Goal: Task Accomplishment & Management: Use online tool/utility

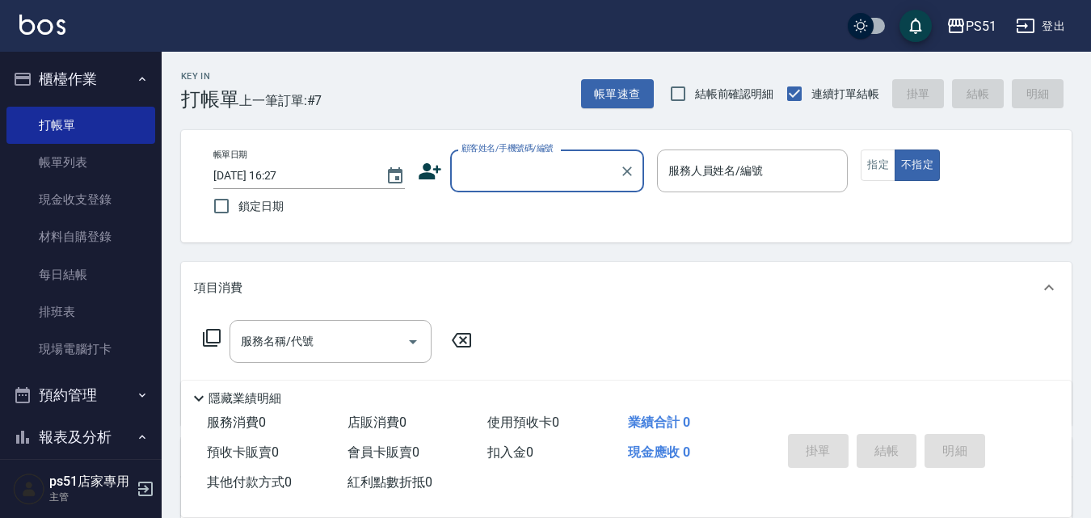
click at [561, 171] on input "顧客姓名/手機號碼/編號" at bounding box center [535, 171] width 155 height 28
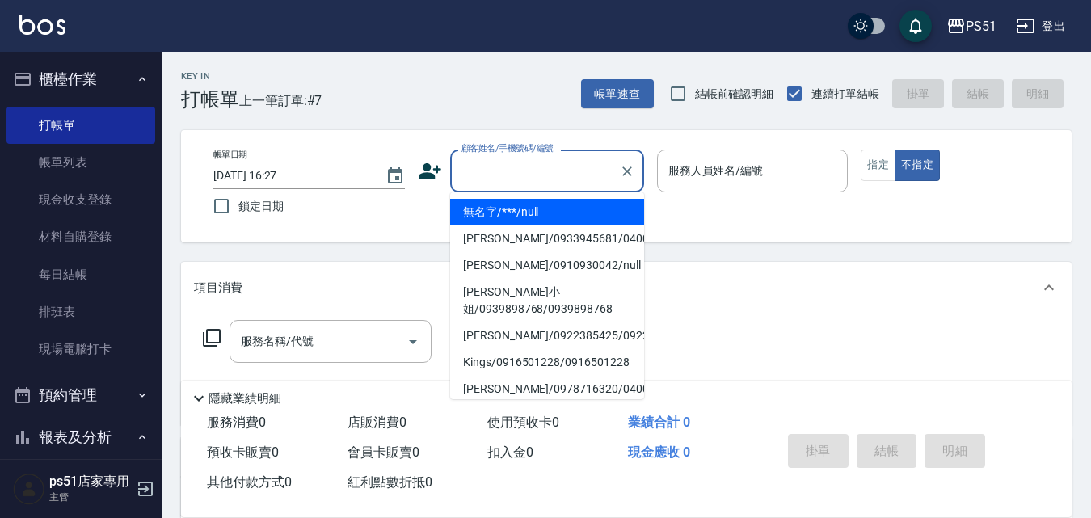
drag, startPoint x: 559, startPoint y: 199, endPoint x: 715, endPoint y: 175, distance: 157.1
click at [559, 201] on li "無名字/***/null" at bounding box center [547, 212] width 194 height 27
type input "無名字/***/null"
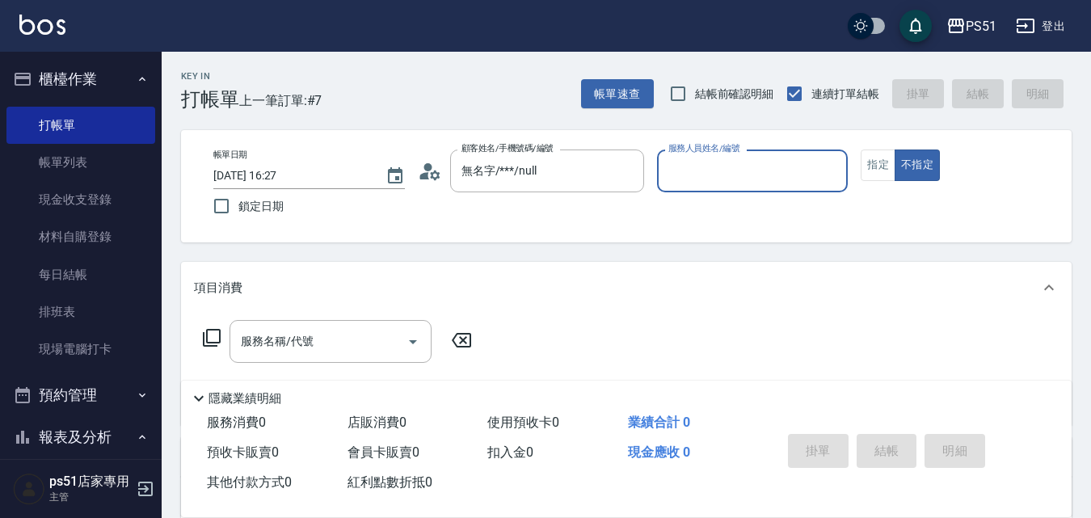
click at [715, 175] on input "服務人員姓名/編號" at bounding box center [753, 171] width 177 height 28
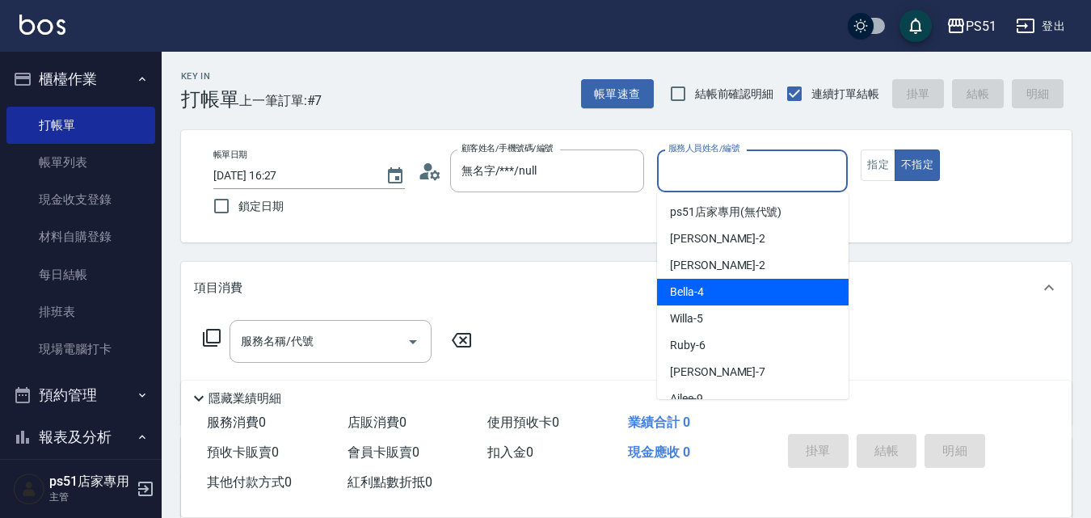
click at [700, 289] on span "Bella -4" at bounding box center [687, 292] width 34 height 17
type input "Bella-4"
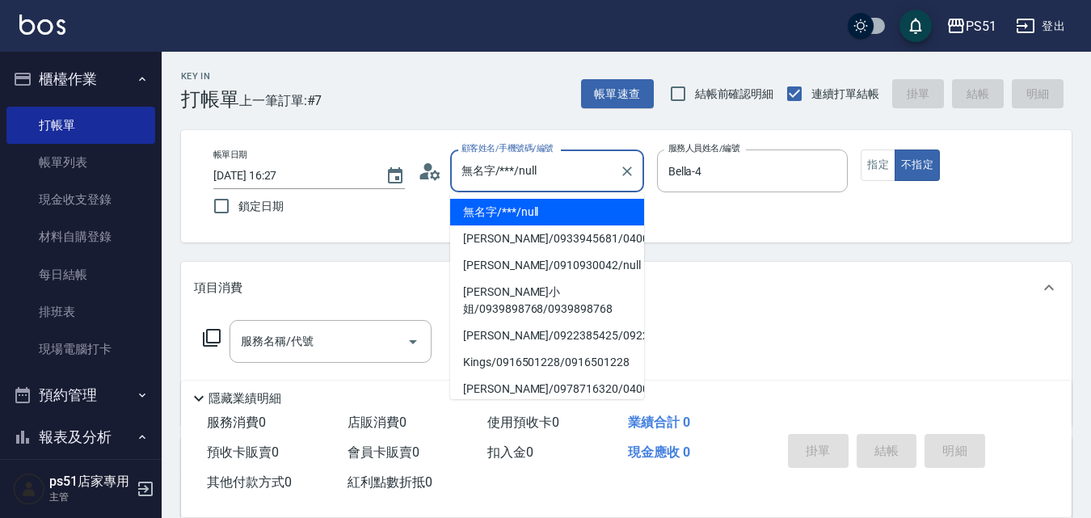
click at [546, 184] on input "無名字/***/null" at bounding box center [535, 171] width 155 height 28
drag, startPoint x: 614, startPoint y: 167, endPoint x: 626, endPoint y: 171, distance: 12.8
click at [614, 168] on div "無名字/***/null 顧客姓名/手機號碼/編號" at bounding box center [547, 171] width 194 height 43
click at [647, 176] on div "帳單日期 [DATE] 16:27 鎖定日期 顧客姓名/手機號碼/編號 無名字/***/null 顧客姓名/手機號碼/編號 服務人員姓名/編號 [PERSON…" at bounding box center [627, 187] width 852 height 74
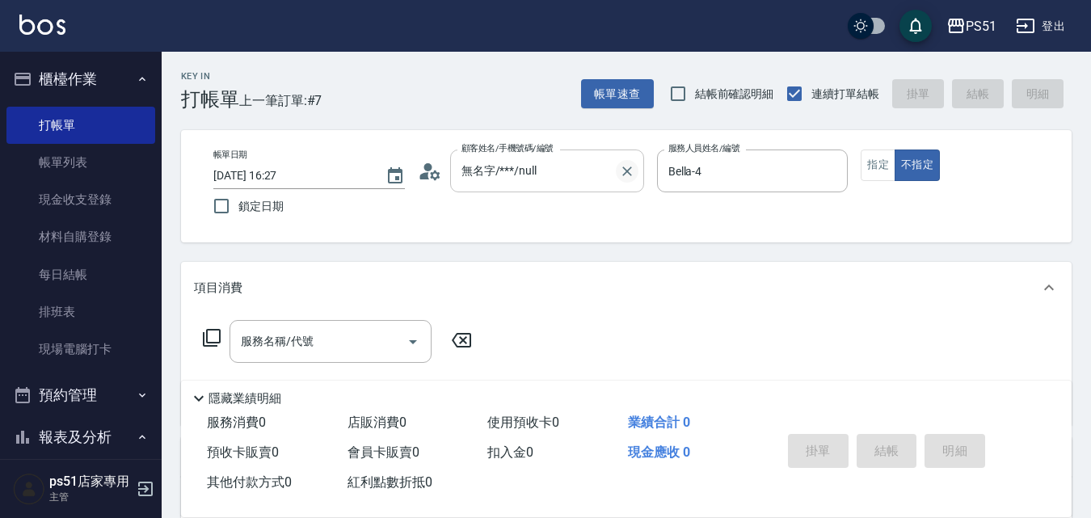
click at [619, 174] on icon "Clear" at bounding box center [627, 171] width 16 height 16
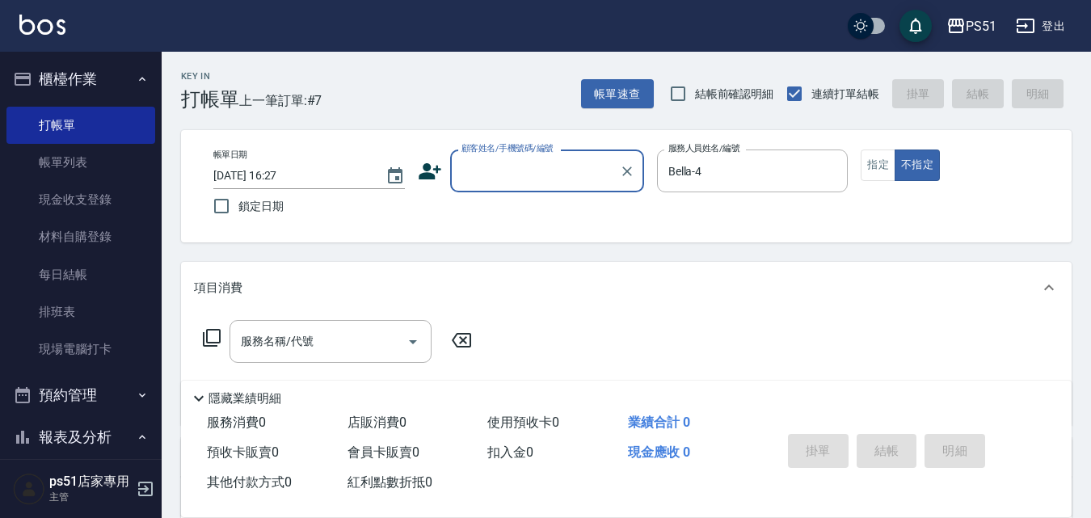
click at [549, 163] on input "顧客姓名/手機號碼/編號" at bounding box center [535, 171] width 155 height 28
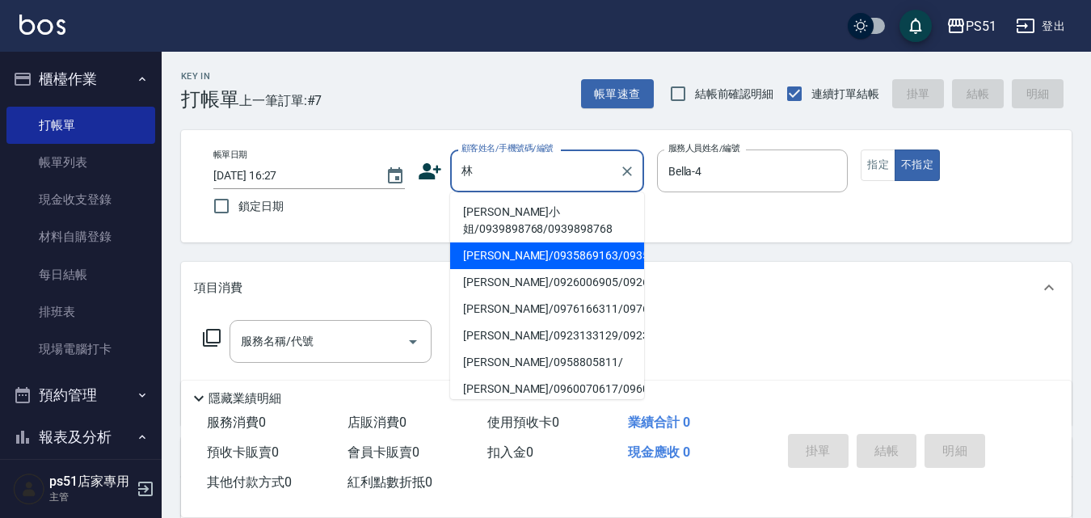
click at [514, 264] on li "[PERSON_NAME]/0935869163/0935869163" at bounding box center [547, 256] width 194 height 27
type input "[PERSON_NAME]/0935869163/0935869163"
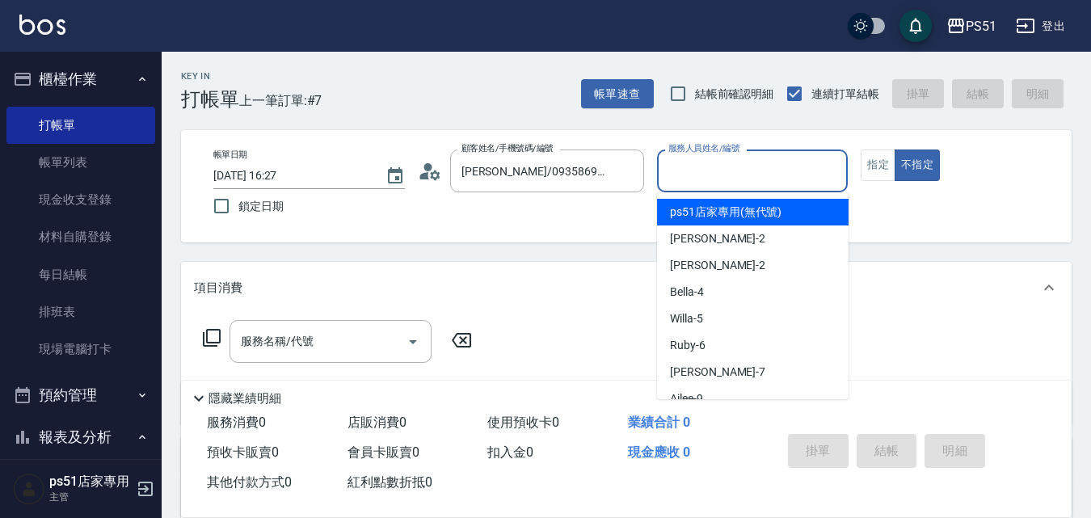
click at [717, 173] on input "服務人員姓名/編號" at bounding box center [753, 171] width 177 height 28
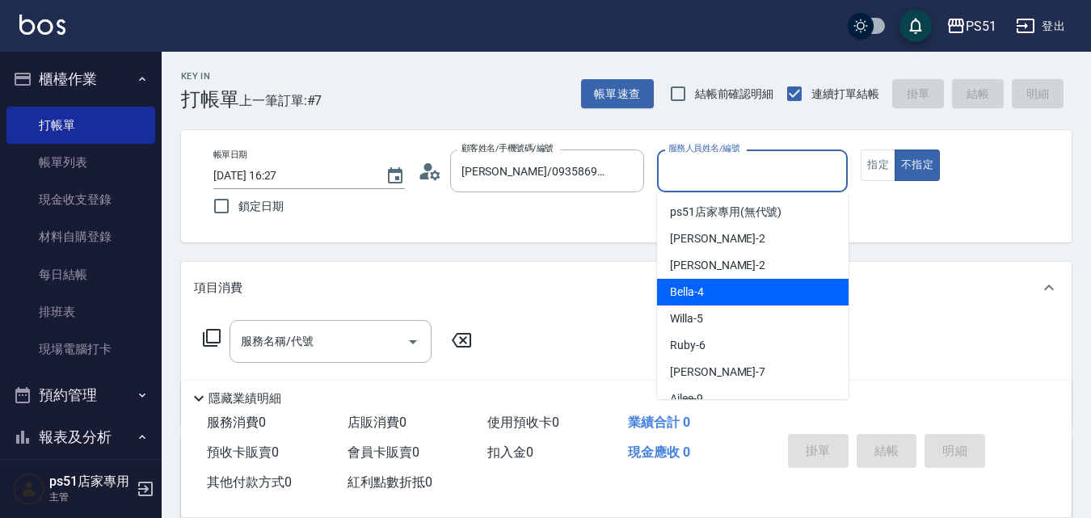
click at [699, 298] on span "Bella -4" at bounding box center [687, 292] width 34 height 17
type input "Bella-4"
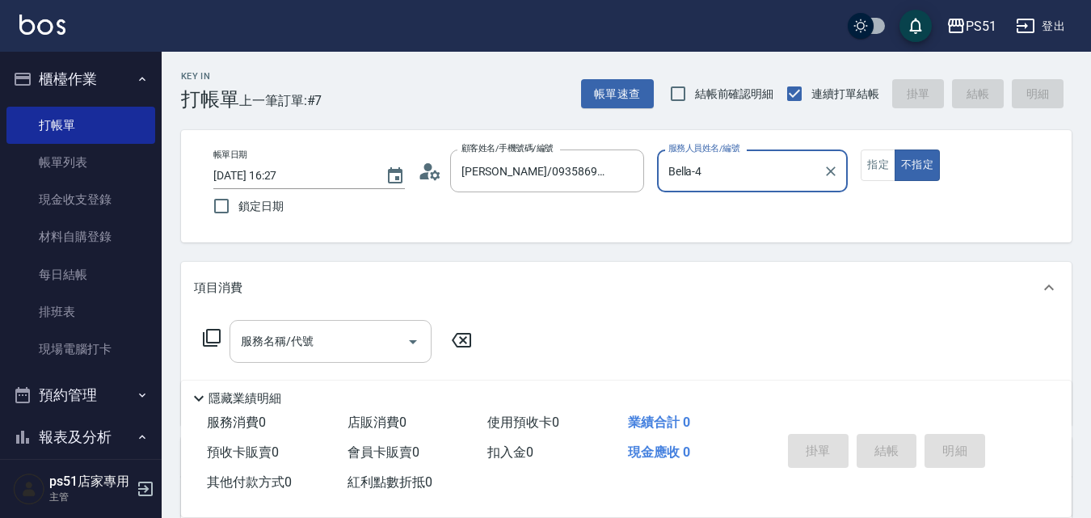
drag, startPoint x: 366, startPoint y: 360, endPoint x: 368, endPoint y: 348, distance: 11.4
click at [366, 359] on div "服務名稱/代號" at bounding box center [331, 341] width 202 height 43
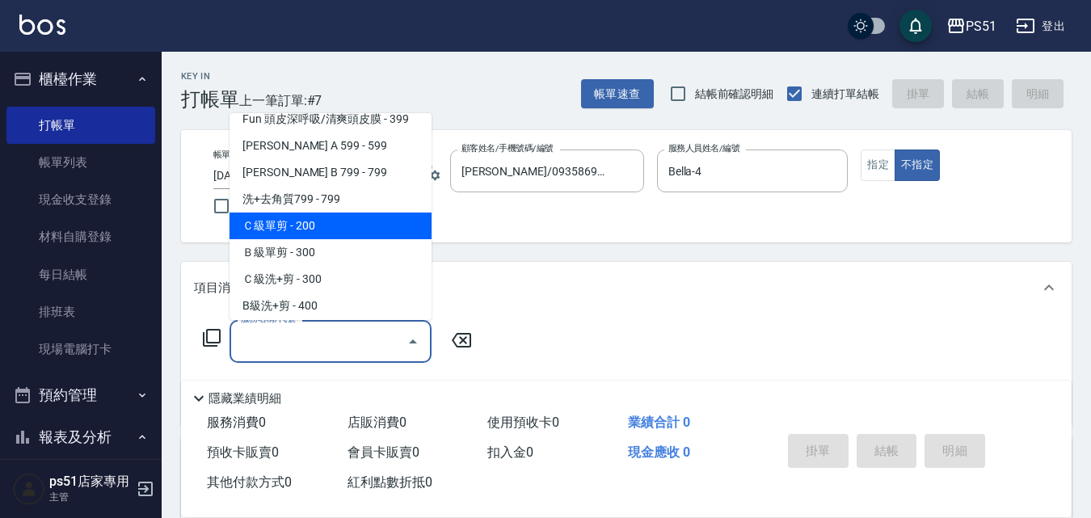
scroll to position [566, 0]
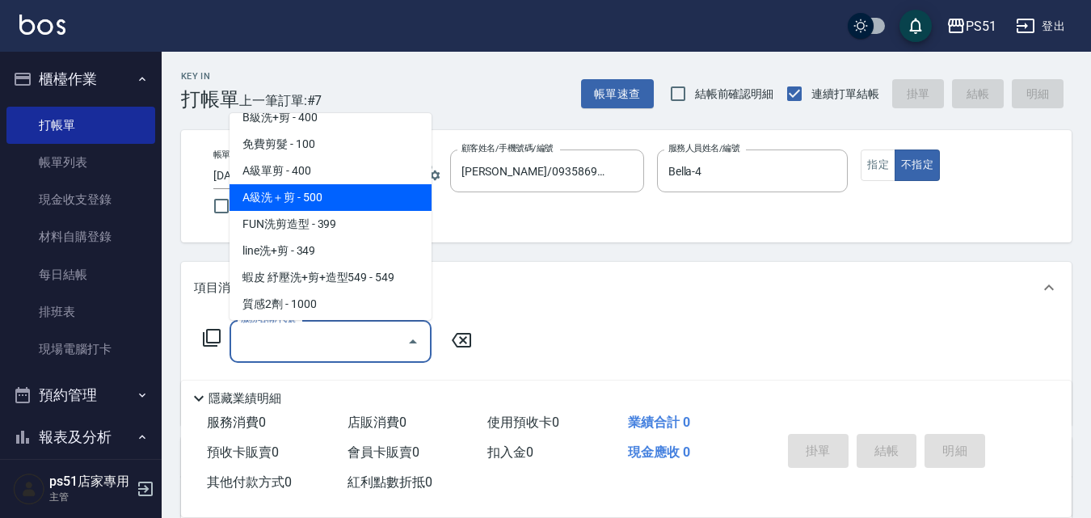
click at [345, 204] on span "A級洗＋剪 - 500" at bounding box center [331, 197] width 202 height 27
type input "A級洗＋剪(207)"
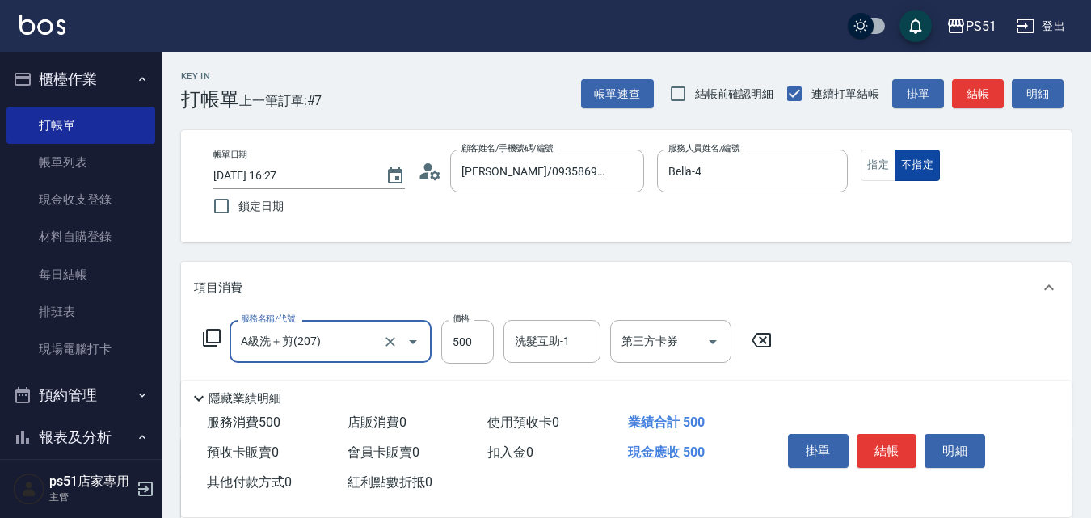
drag, startPoint x: 879, startPoint y: 175, endPoint x: 899, endPoint y: 154, distance: 29.2
click at [880, 175] on button "指定" at bounding box center [878, 166] width 35 height 32
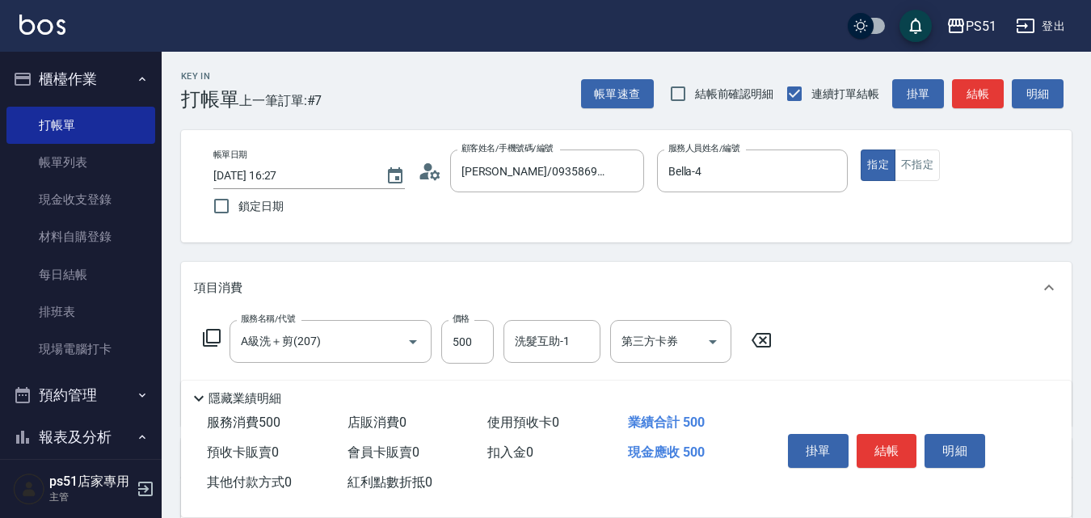
click at [1004, 78] on div "帳單速查 結帳前確認明細 連續打單結帳 掛單 結帳 明細" at bounding box center [826, 94] width 491 height 34
click at [981, 97] on button "結帳" at bounding box center [978, 94] width 52 height 30
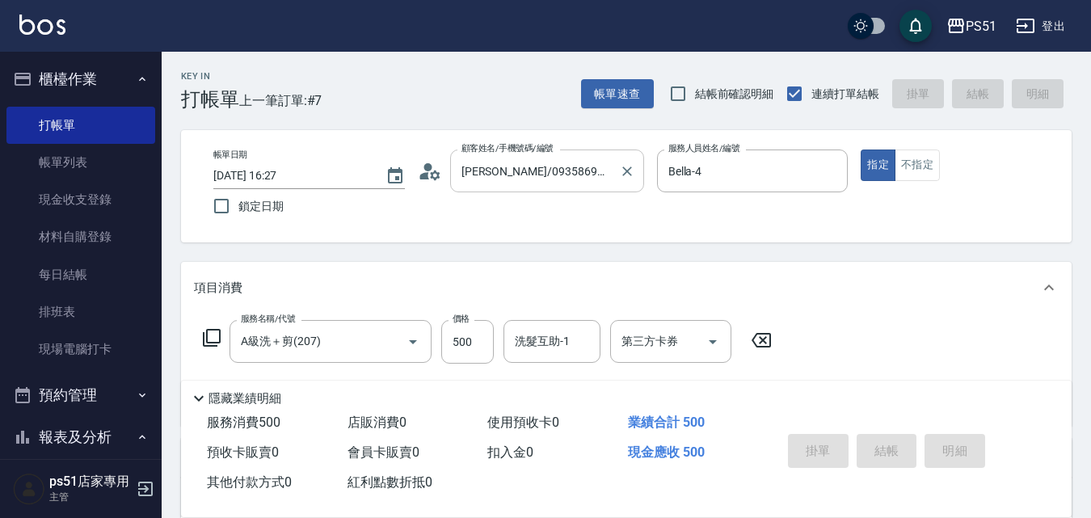
type input "[DATE] 17:16"
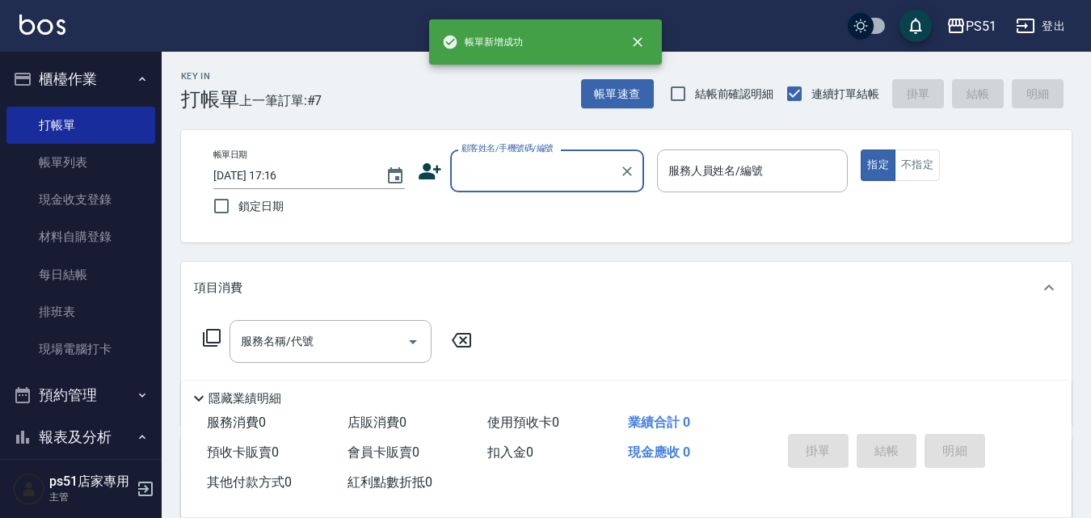
scroll to position [0, 0]
click at [569, 174] on input "顧客姓名/手機號碼/編號" at bounding box center [535, 171] width 155 height 28
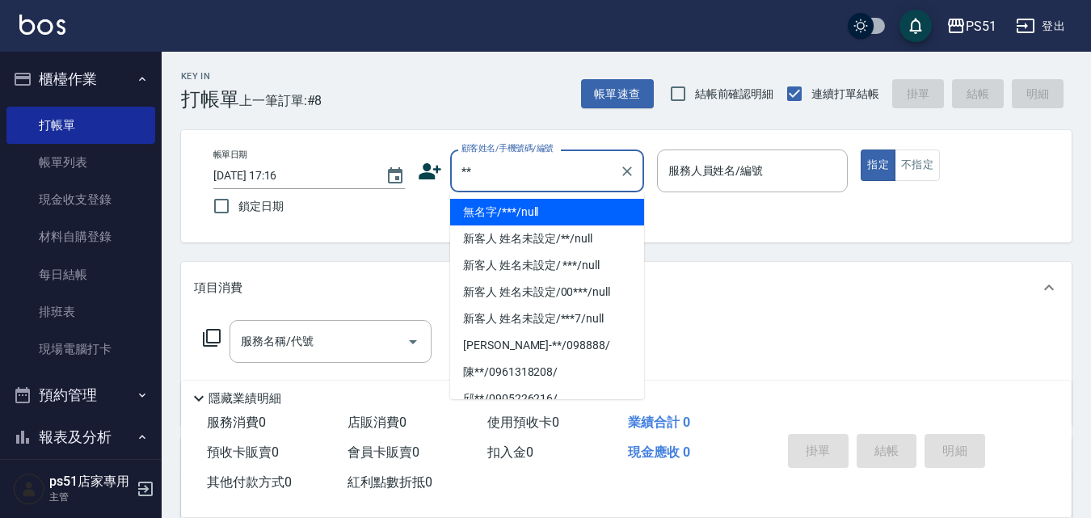
click at [524, 206] on li "無名字/***/null" at bounding box center [547, 212] width 194 height 27
type input "無名字/***/null"
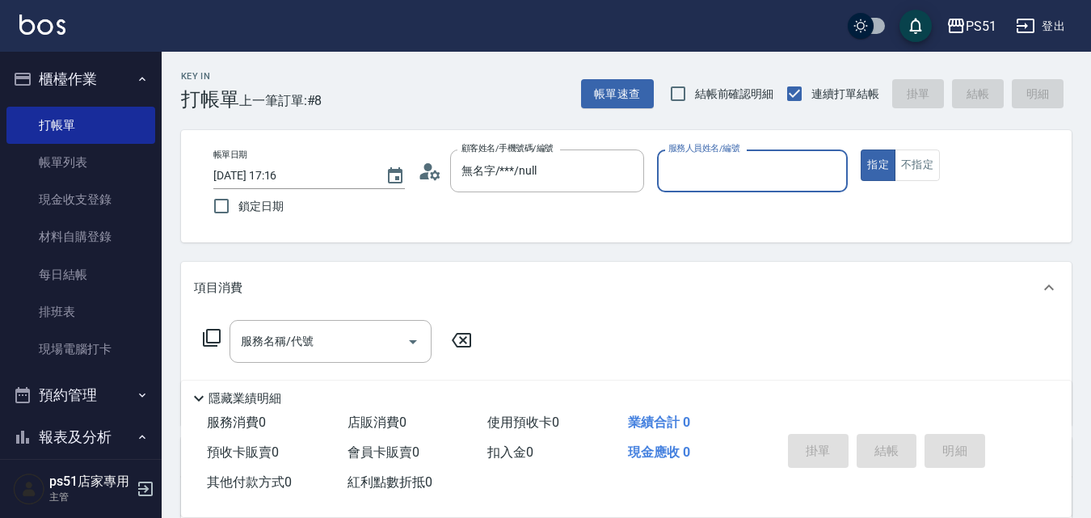
click at [680, 163] on input "服務人員姓名/編號" at bounding box center [753, 171] width 177 height 28
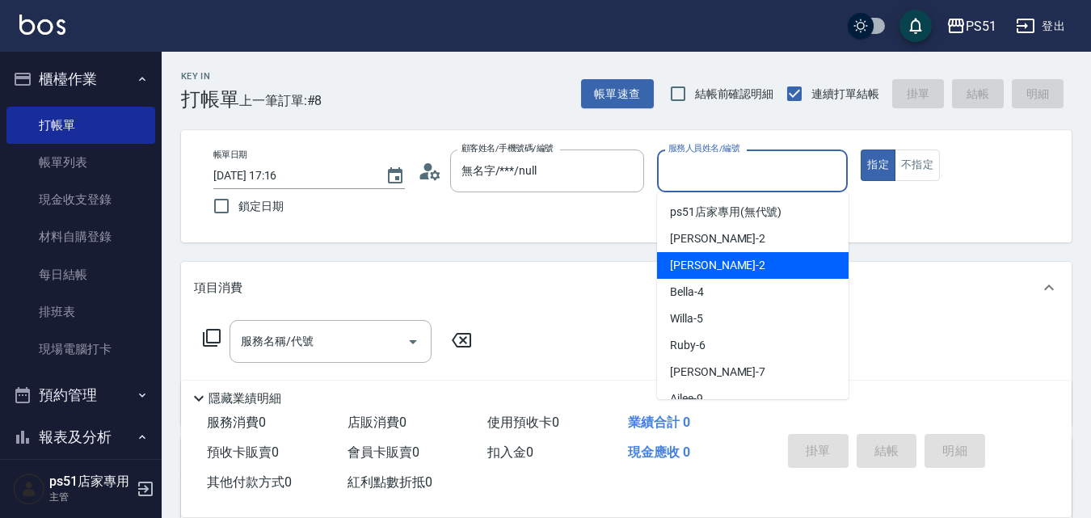
click at [689, 278] on div "[PERSON_NAME] -2" at bounding box center [753, 265] width 192 height 27
click at [732, 168] on input "[PERSON_NAME]-2" at bounding box center [741, 171] width 153 height 28
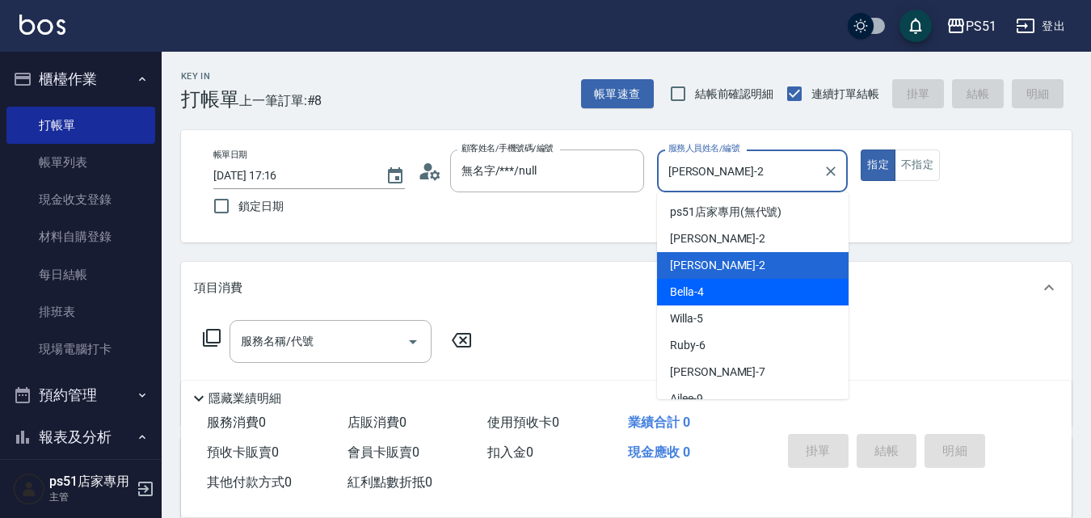
click at [677, 288] on span "Bella -4" at bounding box center [687, 292] width 34 height 17
type input "Bella-4"
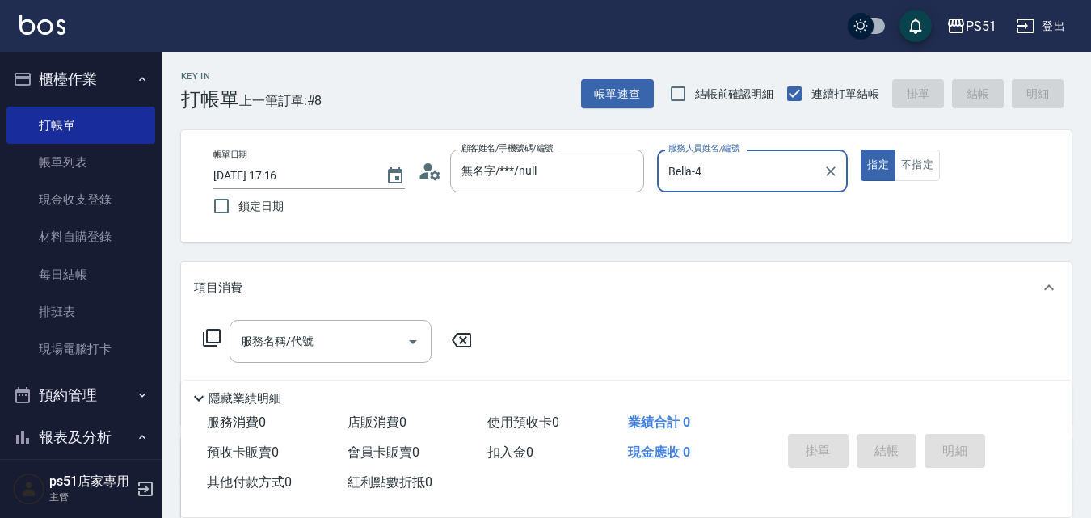
drag, startPoint x: 266, startPoint y: 323, endPoint x: 278, endPoint y: 327, distance: 13.1
click at [266, 322] on div "服務名稱/代號" at bounding box center [331, 341] width 202 height 43
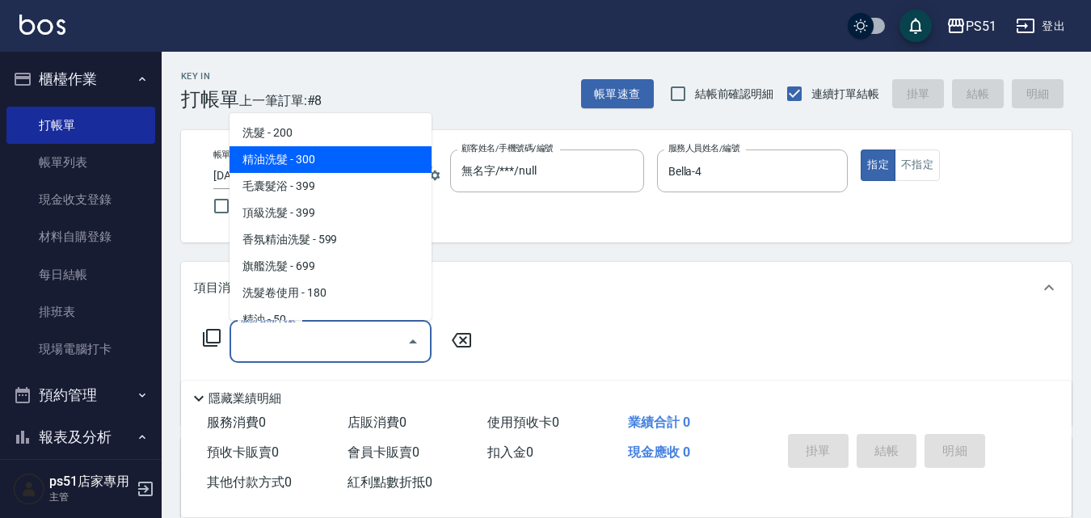
click at [324, 163] on span "精油洗髮 - 300" at bounding box center [331, 159] width 202 height 27
type input "精油洗髮(102)"
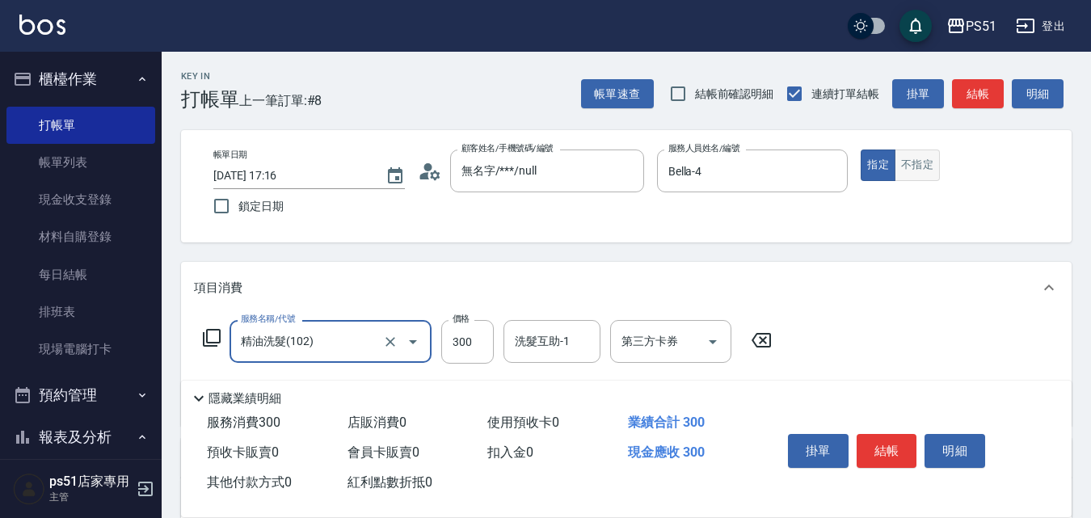
click at [901, 157] on button "不指定" at bounding box center [917, 166] width 45 height 32
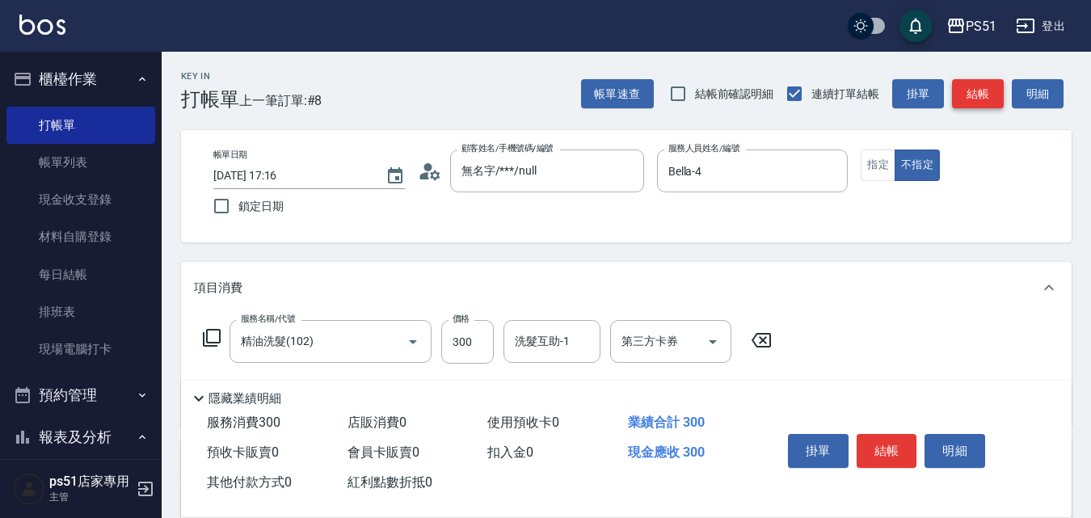
click at [961, 96] on button "結帳" at bounding box center [978, 94] width 52 height 30
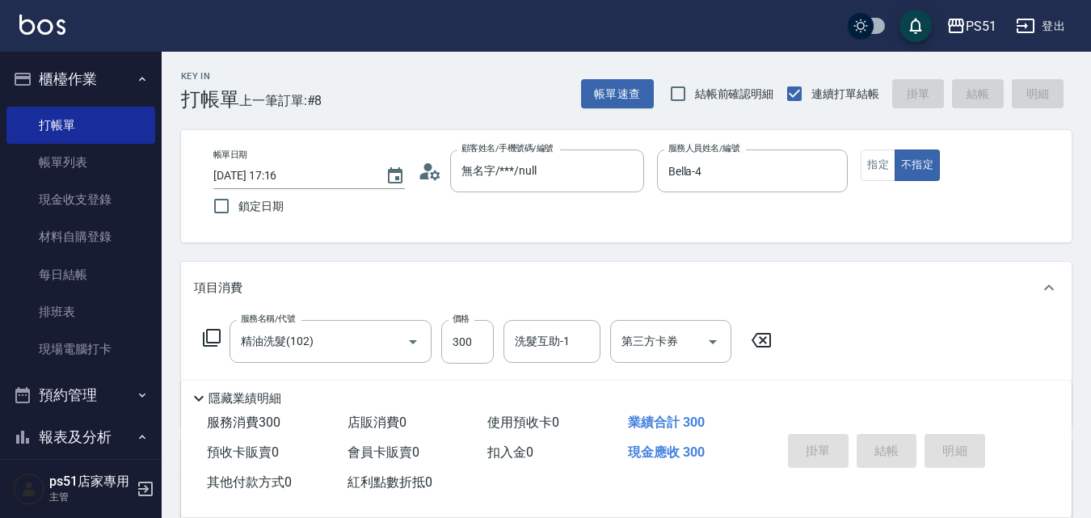
type input "[DATE] 17:17"
